Goal: Task Accomplishment & Management: Manage account settings

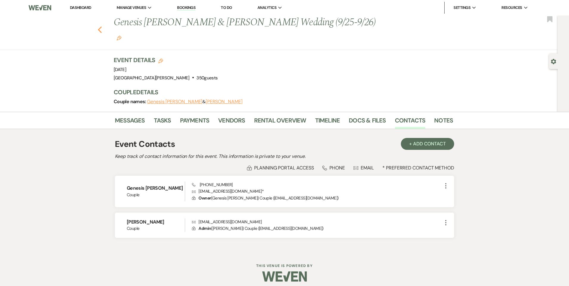
click at [98, 26] on use "button" at bounding box center [100, 29] width 4 height 7
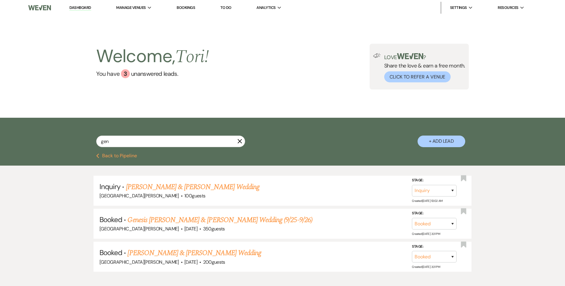
drag, startPoint x: 110, startPoint y: 149, endPoint x: 54, endPoint y: 143, distance: 57.2
click at [70, 146] on div "gen X + Add Lead" at bounding box center [282, 136] width 429 height 31
click at [67, 146] on div "gen X + Add Lead" at bounding box center [282, 136] width 565 height 36
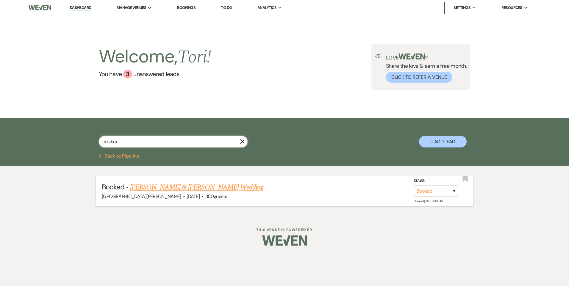
type input "mishra"
click at [151, 182] on link "[PERSON_NAME] & [PERSON_NAME] Wedding" at bounding box center [196, 187] width 133 height 11
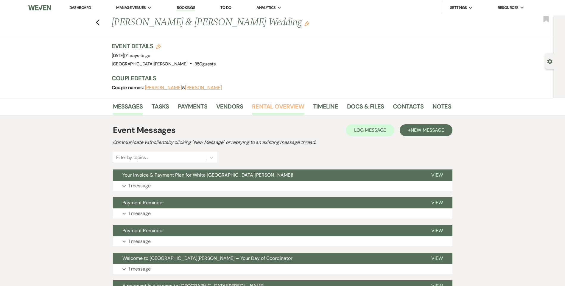
click at [264, 111] on link "Rental Overview" at bounding box center [278, 108] width 52 height 13
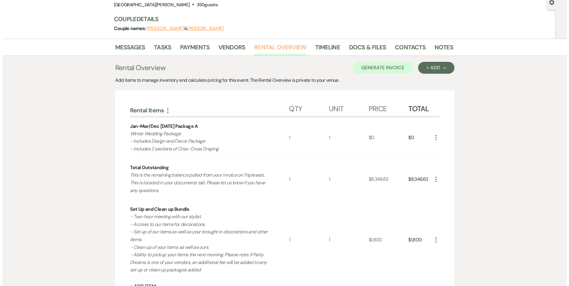
scroll to position [149, 0]
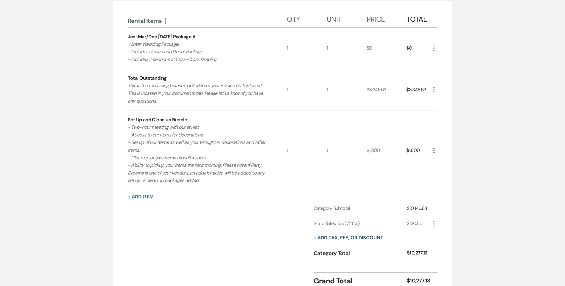
click at [137, 197] on button "+ Add Item" at bounding box center [141, 197] width 26 height 5
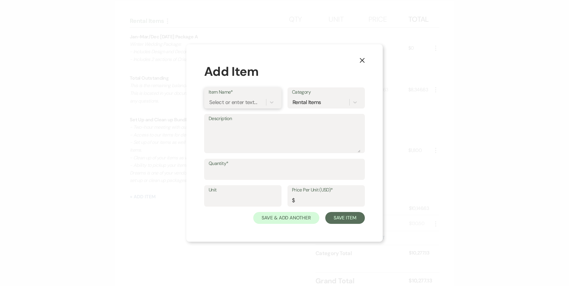
click at [226, 103] on div "Select or enter text..." at bounding box center [233, 102] width 48 height 8
type input "Candles"
click at [230, 126] on div "Pearl Wax Candles" at bounding box center [243, 130] width 68 height 12
type textarea "White Willow [PERSON_NAME] Candle Package 10 pearl wax candles per $30."
type input "1"
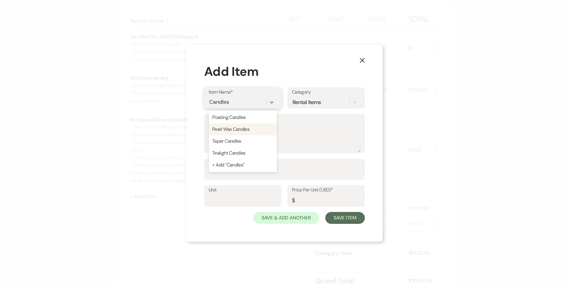
type input "30"
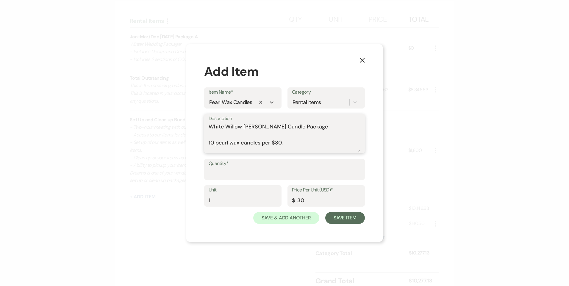
click at [285, 143] on textarea "White Willow [PERSON_NAME] Candle Package 10 pearl wax candles per $30." at bounding box center [285, 138] width 152 height 30
paste textarea "Pearl Wax: 20 ($60)"
type textarea "White Willow [PERSON_NAME] Candle Package 10 pearl wax candles per $30. Pearl W…"
click at [238, 203] on input "1" at bounding box center [243, 201] width 68 height 12
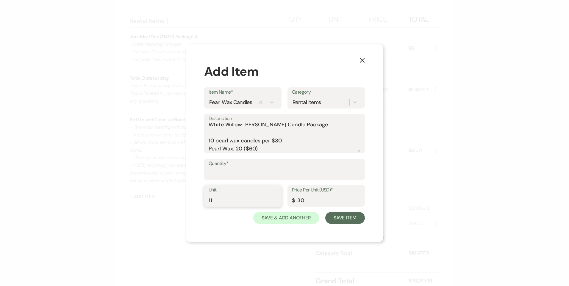
type input "11"
click at [234, 173] on input "Quantity*" at bounding box center [285, 174] width 152 height 12
type input "1"
click at [232, 194] on label "Unit" at bounding box center [243, 190] width 68 height 9
click at [232, 195] on input "11" at bounding box center [243, 201] width 68 height 12
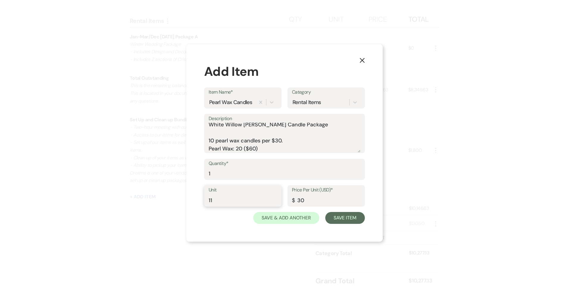
type input "1"
type input "2"
drag, startPoint x: 260, startPoint y: 149, endPoint x: 192, endPoint y: 150, distance: 68.4
click at [192, 150] on div "X Add Item Item Name* Pearl Wax Candles Category Rental Items Description White…" at bounding box center [284, 143] width 196 height 198
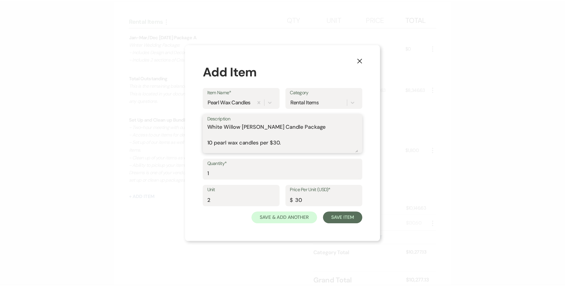
scroll to position [0, 0]
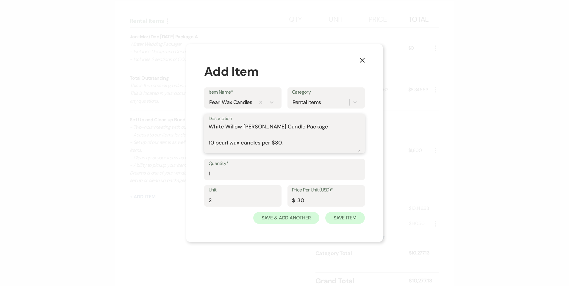
type textarea "White Willow [PERSON_NAME] Candle Package 10 pearl wax candles per $30."
click at [353, 221] on button "Save Item" at bounding box center [345, 218] width 40 height 12
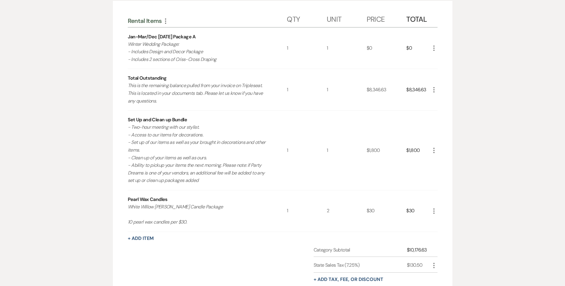
click at [431, 210] on icon "More" at bounding box center [433, 211] width 7 height 7
click at [447, 221] on button "Pencil Edit" at bounding box center [445, 223] width 31 height 10
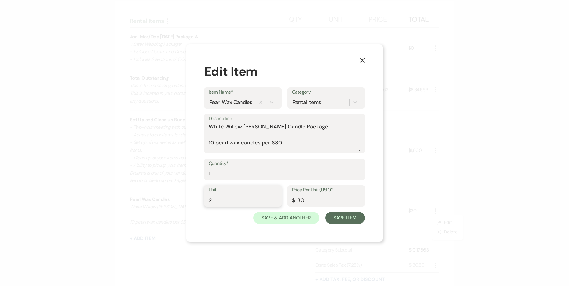
click at [257, 201] on input "2" at bounding box center [243, 201] width 68 height 12
type input "1"
click at [231, 173] on input "1" at bounding box center [285, 174] width 152 height 12
type input "2"
click at [353, 218] on button "Save Item" at bounding box center [345, 218] width 40 height 12
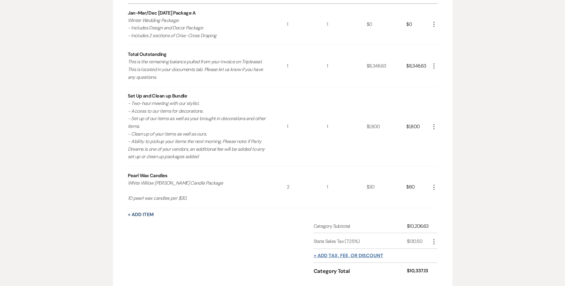
scroll to position [208, 0]
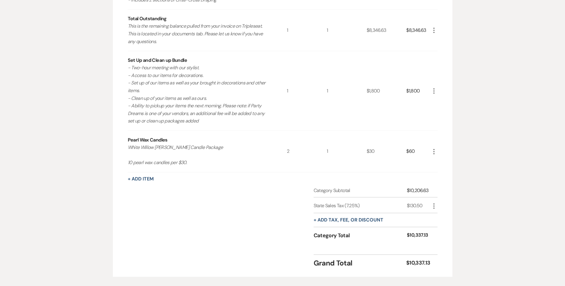
click at [435, 207] on icon "More" at bounding box center [433, 206] width 7 height 7
click at [437, 219] on use "button" at bounding box center [439, 218] width 4 height 4
select select "3"
select select "false"
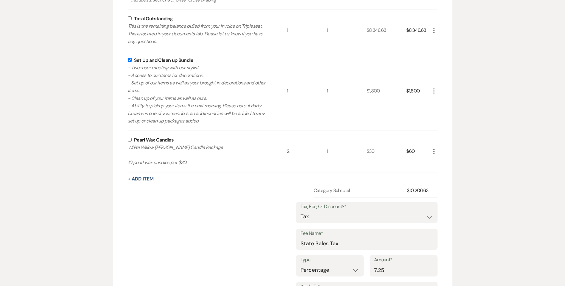
click at [129, 140] on input "checkbox" at bounding box center [130, 140] width 4 height 4
checkbox input "true"
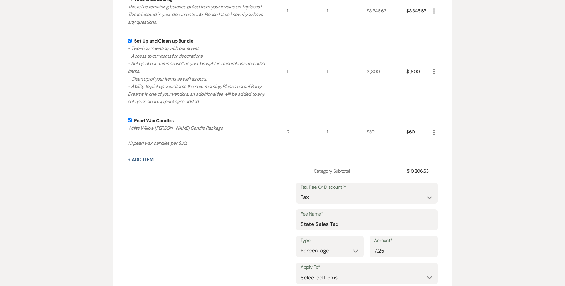
scroll to position [268, 0]
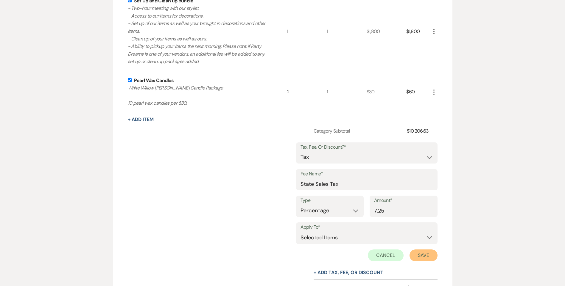
click at [423, 254] on button "Save" at bounding box center [423, 256] width 28 height 12
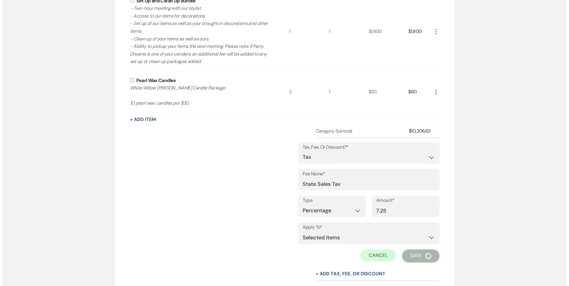
scroll to position [243, 0]
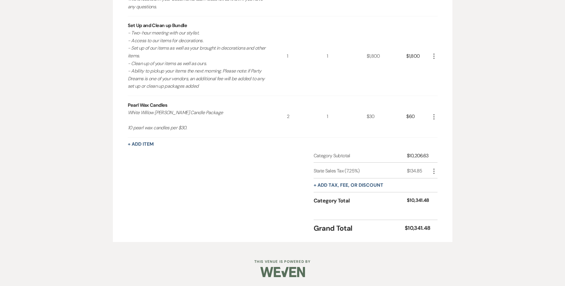
click at [435, 121] on div "More" at bounding box center [433, 116] width 7 height 41
click at [434, 120] on icon "More" at bounding box center [433, 116] width 7 height 7
click at [438, 131] on button "Pencil Edit" at bounding box center [445, 129] width 31 height 10
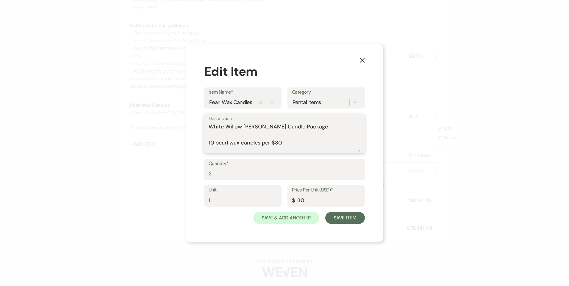
click at [285, 145] on textarea "White Willow [PERSON_NAME] Candle Package 10 pearl wax candles per $30." at bounding box center [285, 138] width 152 height 30
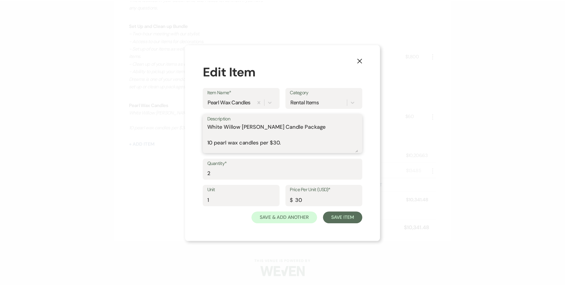
scroll to position [2, 0]
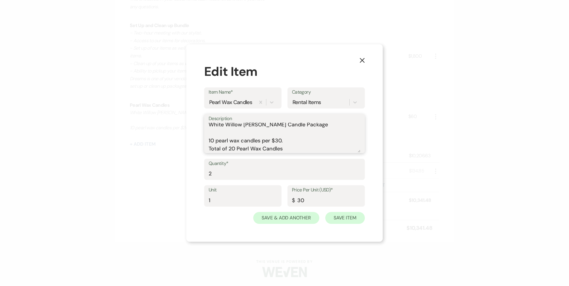
type textarea "White Willow [PERSON_NAME] Candle Package 10 pearl wax candles per $30. Total o…"
click at [332, 217] on button "Save Item" at bounding box center [345, 218] width 40 height 12
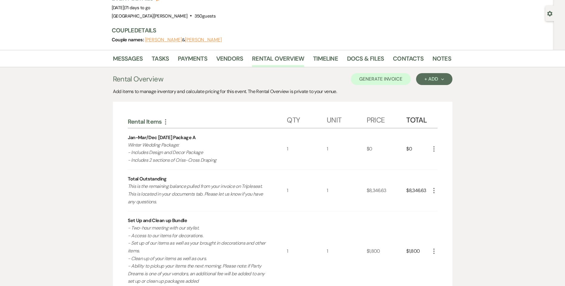
scroll to position [5, 0]
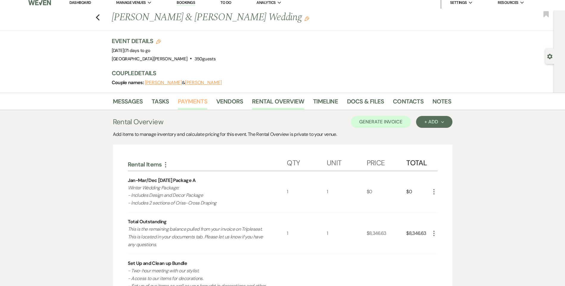
click at [189, 103] on link "Payments" at bounding box center [192, 103] width 29 height 13
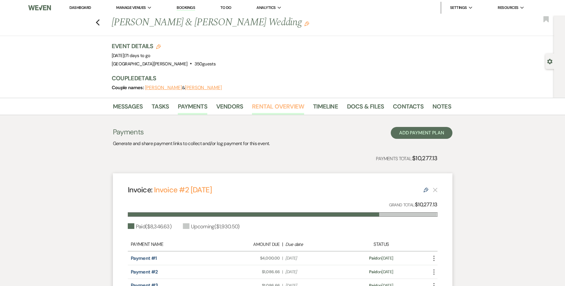
click at [257, 107] on link "Rental Overview" at bounding box center [278, 108] width 52 height 13
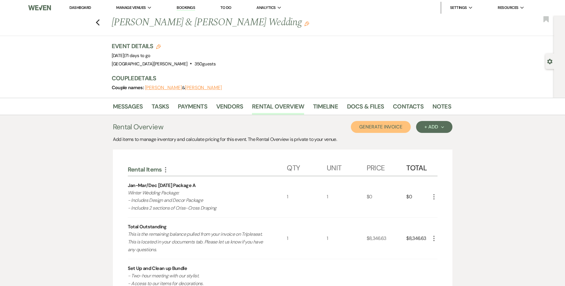
click at [387, 129] on button "Generate Invoice" at bounding box center [381, 127] width 60 height 12
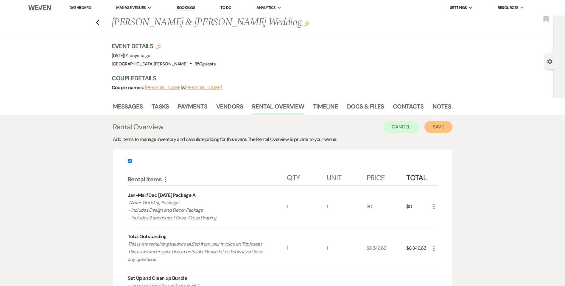
click at [433, 129] on button "Save" at bounding box center [438, 127] width 28 height 12
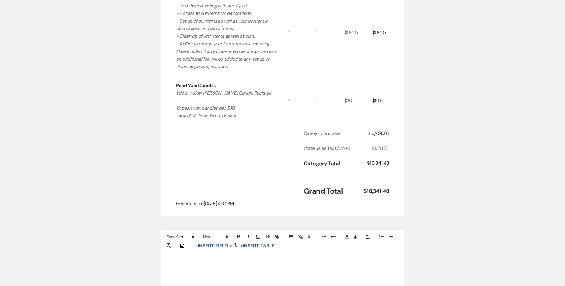
scroll to position [374, 0]
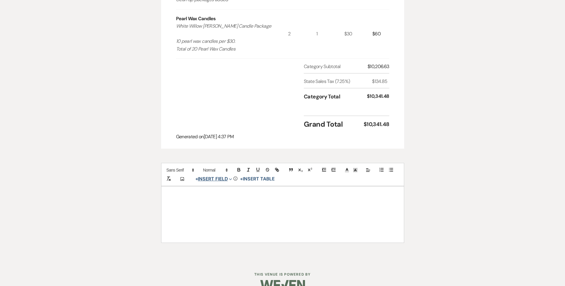
click at [211, 176] on button "+ Insert Field Expand" at bounding box center [213, 179] width 41 height 7
click at [220, 208] on button "Signature Field" at bounding box center [215, 213] width 45 height 11
select select "signatureField"
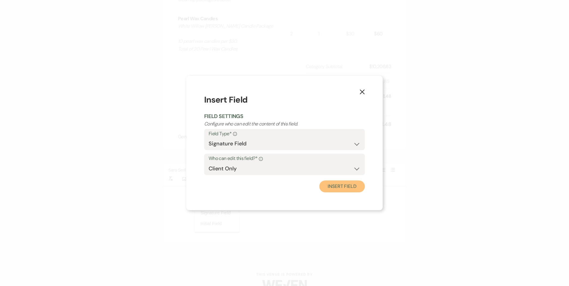
click at [344, 185] on button "Insert Field" at bounding box center [342, 187] width 46 height 12
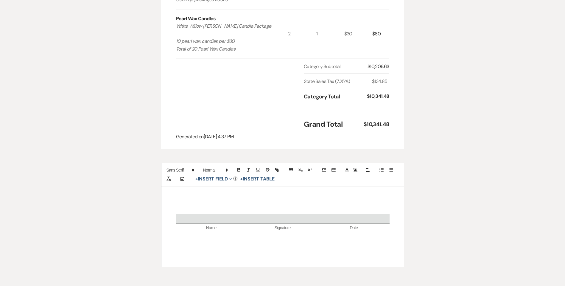
click at [260, 190] on div "Name Signature Date" at bounding box center [282, 227] width 242 height 80
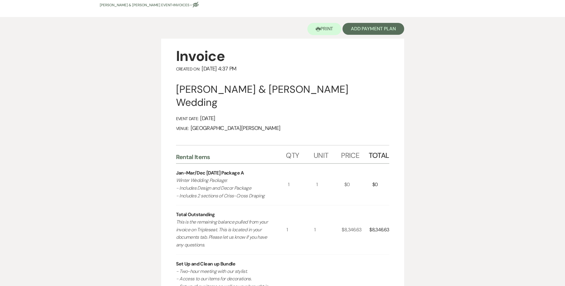
scroll to position [0, 0]
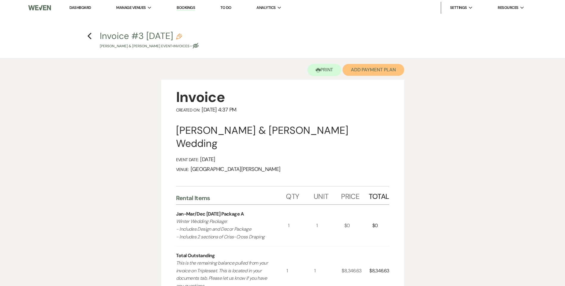
click at [385, 68] on button "Add Payment Plan" at bounding box center [373, 70] width 62 height 12
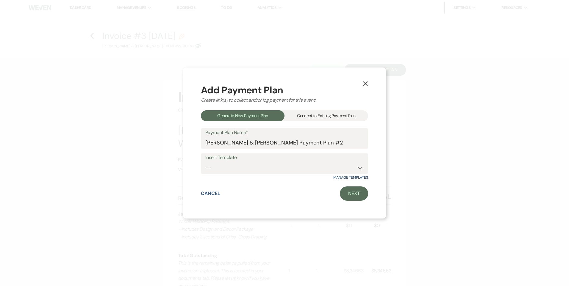
click at [312, 114] on div "Connect to Existing Payment Plan" at bounding box center [327, 115] width 84 height 11
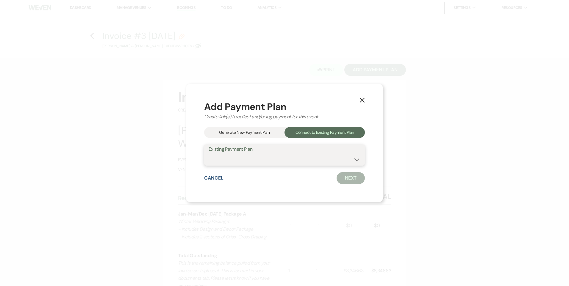
click at [271, 160] on select "[PERSON_NAME] & [PERSON_NAME] Payment Plan #1" at bounding box center [285, 160] width 152 height 12
select select "20222"
click at [209, 154] on select "[PERSON_NAME] & [PERSON_NAME] Payment Plan #1" at bounding box center [285, 160] width 152 height 12
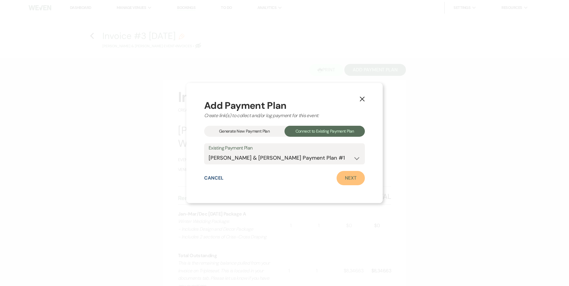
click at [340, 179] on link "Next" at bounding box center [351, 178] width 28 height 14
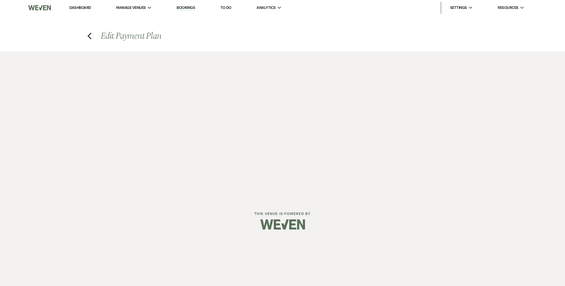
select select "29183"
select select "1"
select select "true"
select select "1"
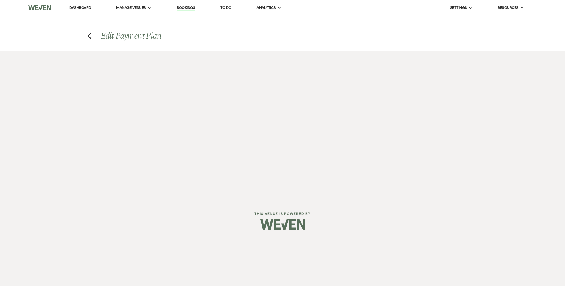
select select "true"
select select "1"
select select "2"
select select "flat"
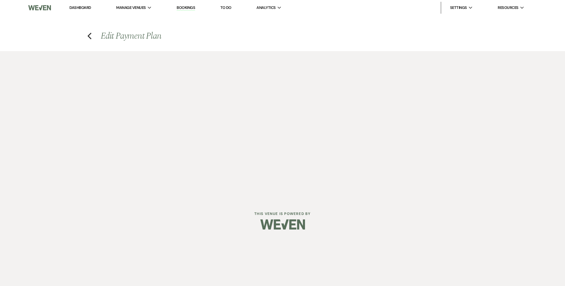
select select "true"
select select "client"
select select "weeks"
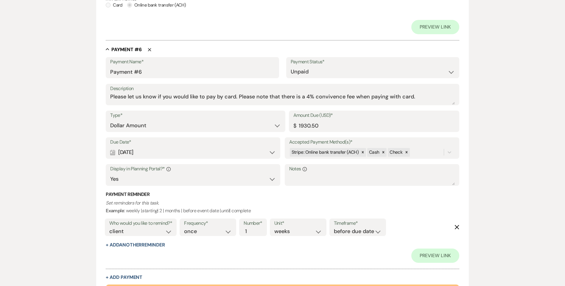
scroll to position [1201, 0]
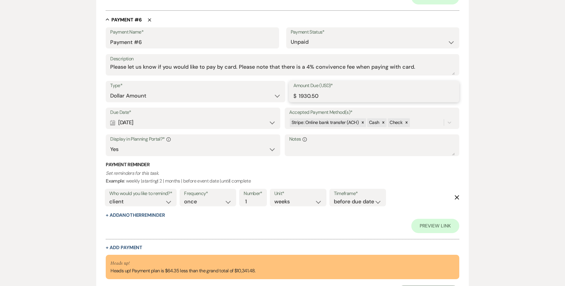
drag, startPoint x: 319, startPoint y: 97, endPoint x: 304, endPoint y: 98, distance: 14.6
click at [304, 98] on input "1930.50" at bounding box center [373, 96] width 161 height 12
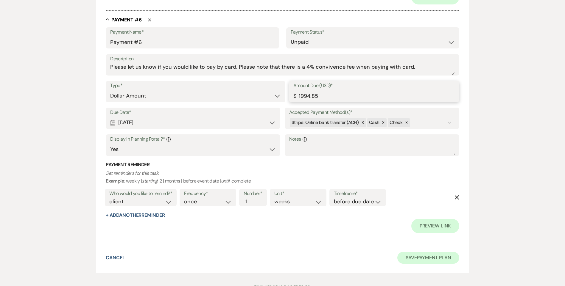
type input "1994.85"
click at [412, 257] on button "Save Payment Plan" at bounding box center [428, 258] width 62 height 12
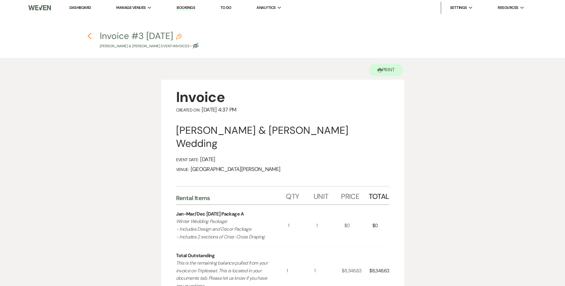
click at [88, 36] on use "button" at bounding box center [89, 36] width 4 height 7
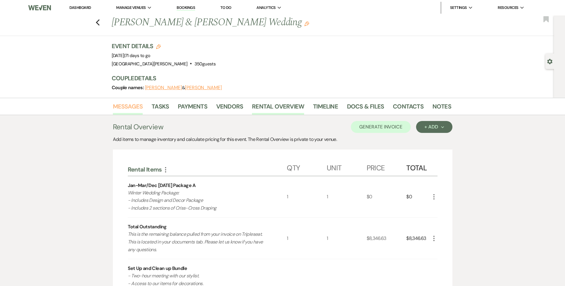
click at [129, 110] on link "Messages" at bounding box center [128, 108] width 30 height 13
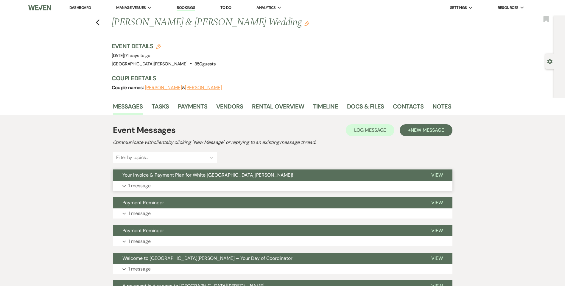
click at [179, 185] on button "Expand 1 message" at bounding box center [282, 186] width 339 height 10
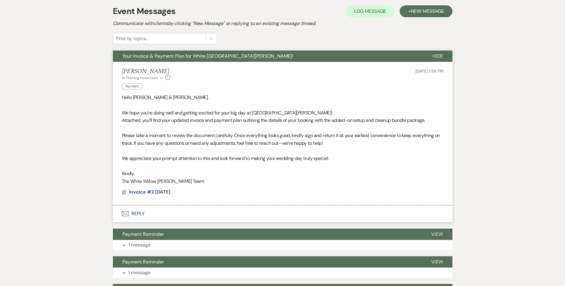
click at [136, 217] on button "Envelope Reply" at bounding box center [282, 214] width 339 height 17
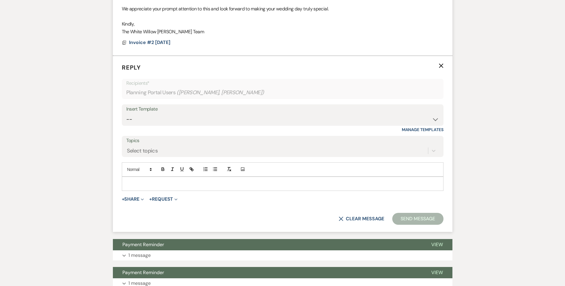
scroll to position [270, 0]
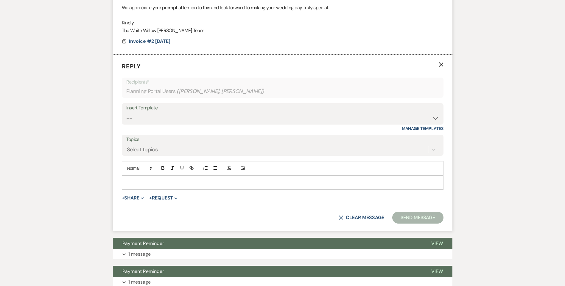
click at [135, 198] on button "+ Share Expand" at bounding box center [133, 198] width 22 height 5
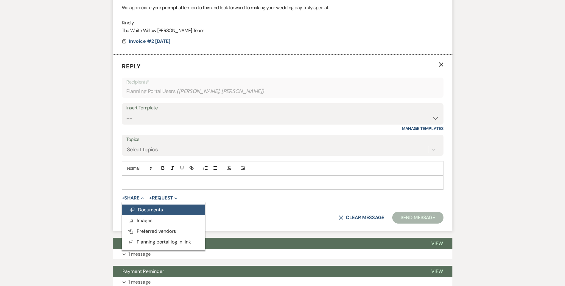
click at [140, 211] on span "Doc Upload Documents" at bounding box center [146, 210] width 34 height 6
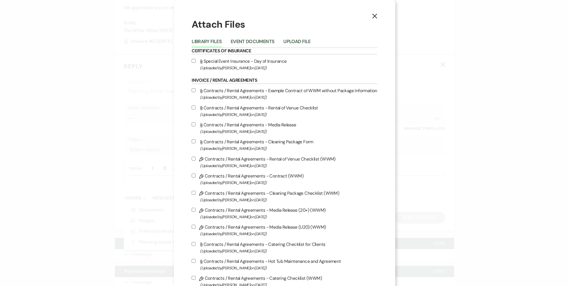
click at [256, 37] on div "Library Files Event Documents Upload File" at bounding box center [285, 41] width 186 height 12
click at [256, 42] on button "Event Documents" at bounding box center [253, 43] width 44 height 8
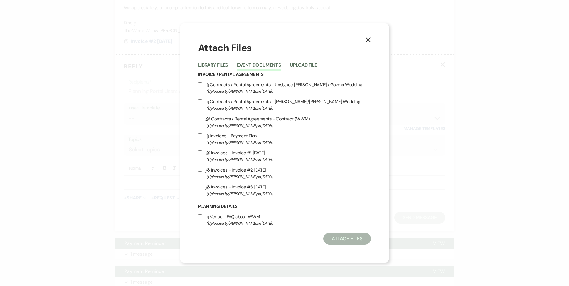
click at [201, 187] on input "Pencil Invoices - Invoice #3 [DATE] (Uploaded by [PERSON_NAME] on [DATE] )" at bounding box center [200, 187] width 4 height 4
checkbox input "true"
click at [351, 236] on button "Attach Files" at bounding box center [346, 239] width 47 height 12
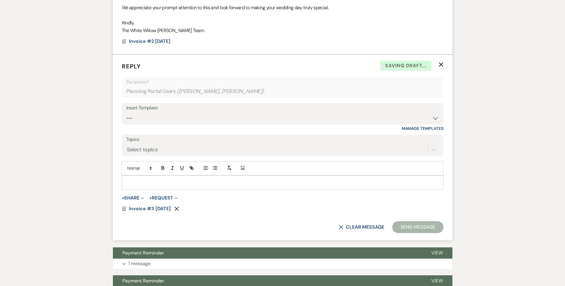
click at [233, 185] on p at bounding box center [282, 182] width 312 height 7
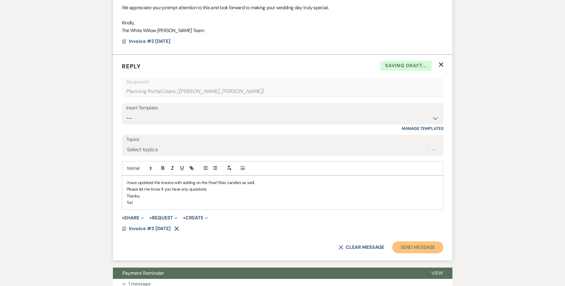
click at [416, 245] on button "Send Message" at bounding box center [417, 248] width 51 height 12
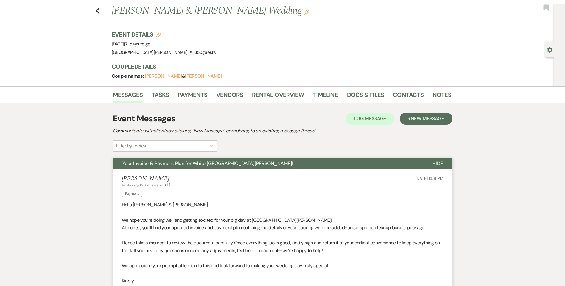
scroll to position [0, 0]
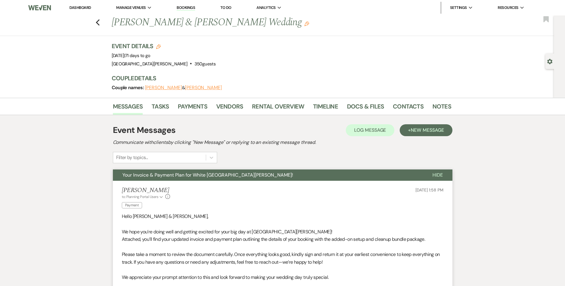
click at [77, 7] on link "Dashboard" at bounding box center [79, 7] width 21 height 5
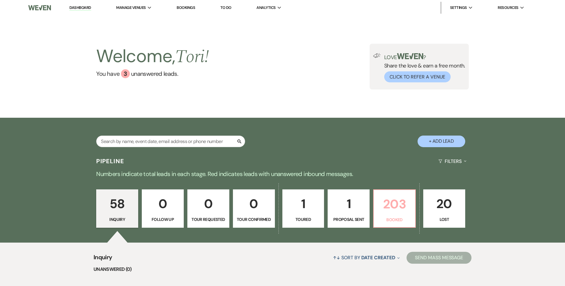
click at [377, 198] on p "203" at bounding box center [394, 204] width 34 height 20
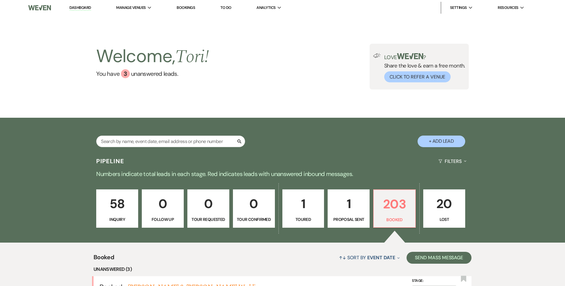
scroll to position [119, 0]
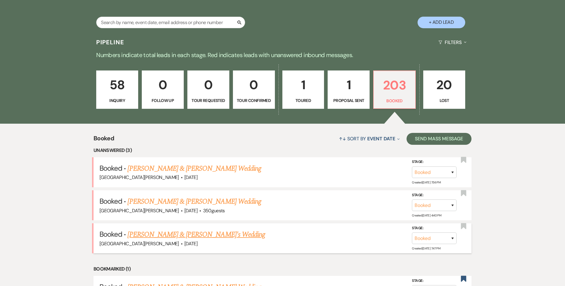
click at [168, 232] on link "[PERSON_NAME] & [PERSON_NAME]'s Wedding" at bounding box center [195, 234] width 137 height 11
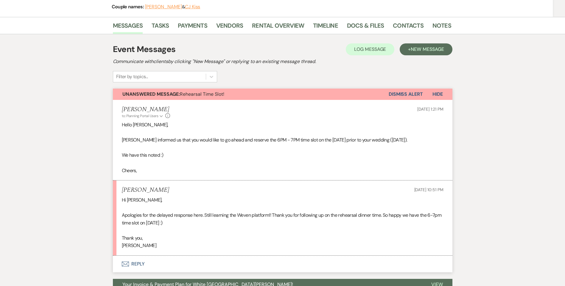
scroll to position [89, 0]
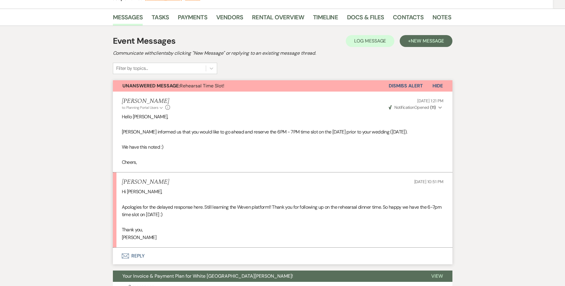
click at [399, 86] on button "Dismiss Alert" at bounding box center [405, 85] width 34 height 11
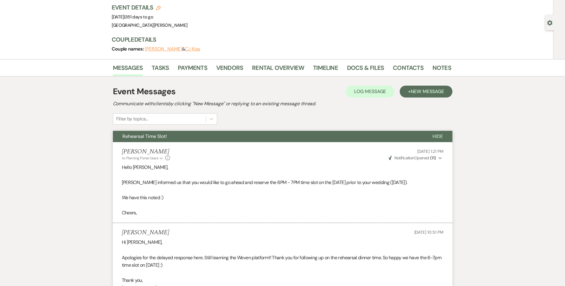
scroll to position [0, 0]
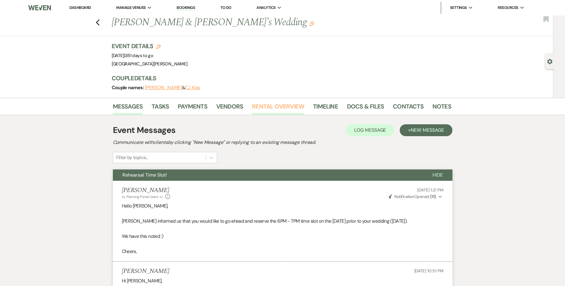
click at [287, 108] on link "Rental Overview" at bounding box center [278, 108] width 52 height 13
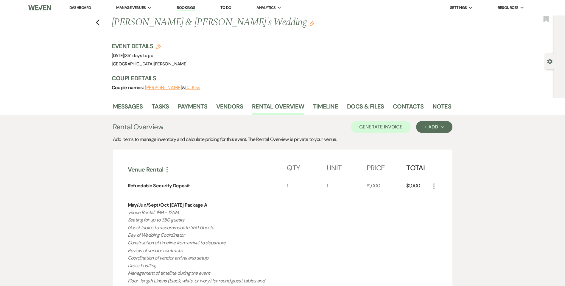
click at [97, 22] on div "Previous [PERSON_NAME] & [PERSON_NAME]'s Wedding Edit Bookmark" at bounding box center [275, 25] width 557 height 21
click at [98, 23] on use "button" at bounding box center [98, 22] width 4 height 7
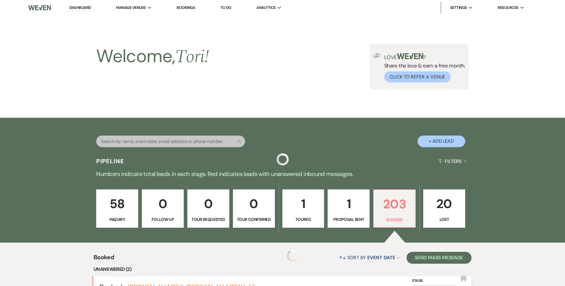
scroll to position [119, 0]
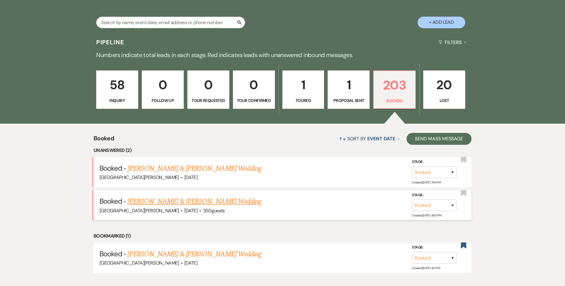
click at [165, 203] on link "[PERSON_NAME] & [PERSON_NAME] Wedding" at bounding box center [193, 201] width 133 height 11
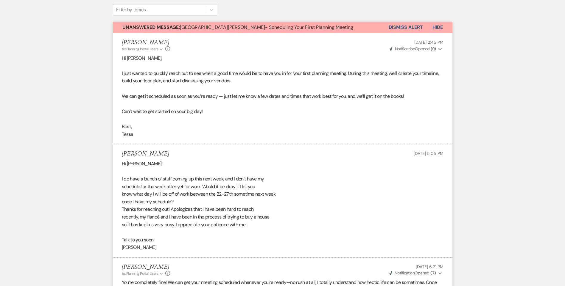
scroll to position [89, 0]
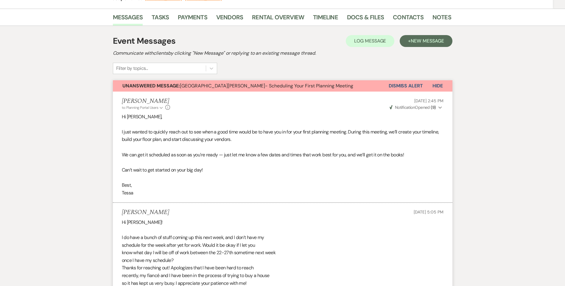
click at [412, 84] on button "Dismiss Alert" at bounding box center [405, 85] width 34 height 11
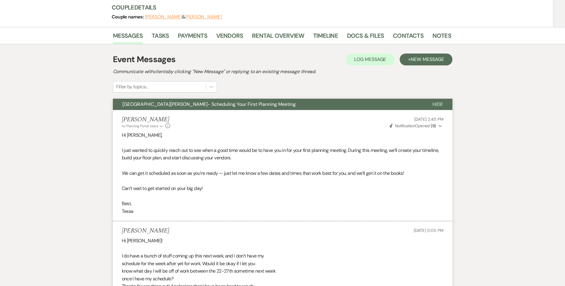
scroll to position [0, 0]
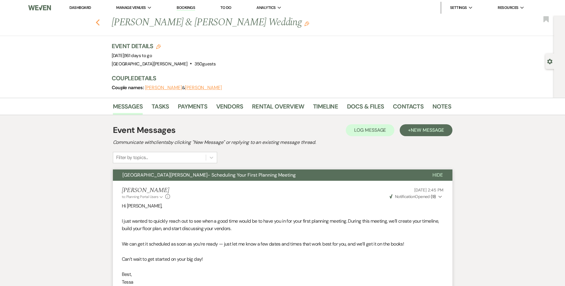
click at [99, 25] on icon "Previous" at bounding box center [98, 22] width 4 height 7
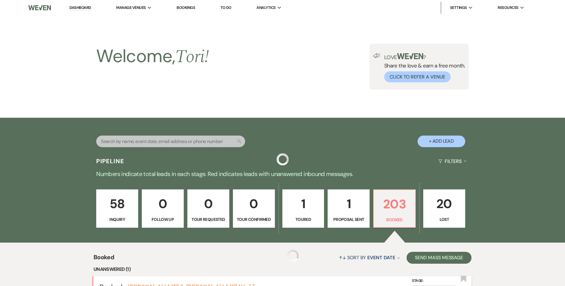
scroll to position [119, 0]
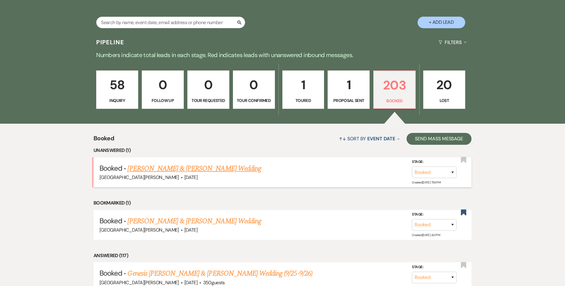
click at [148, 168] on link "[PERSON_NAME] & [PERSON_NAME] Wedding" at bounding box center [193, 168] width 133 height 11
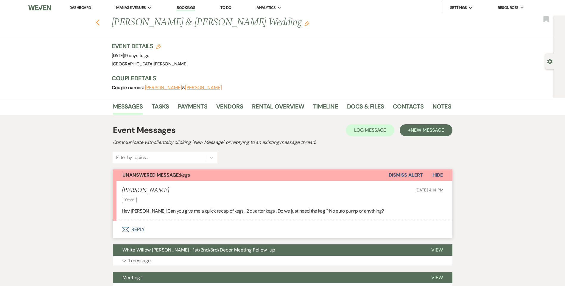
click at [100, 22] on icon "Previous" at bounding box center [98, 22] width 4 height 7
